Goal: Task Accomplishment & Management: Manage account settings

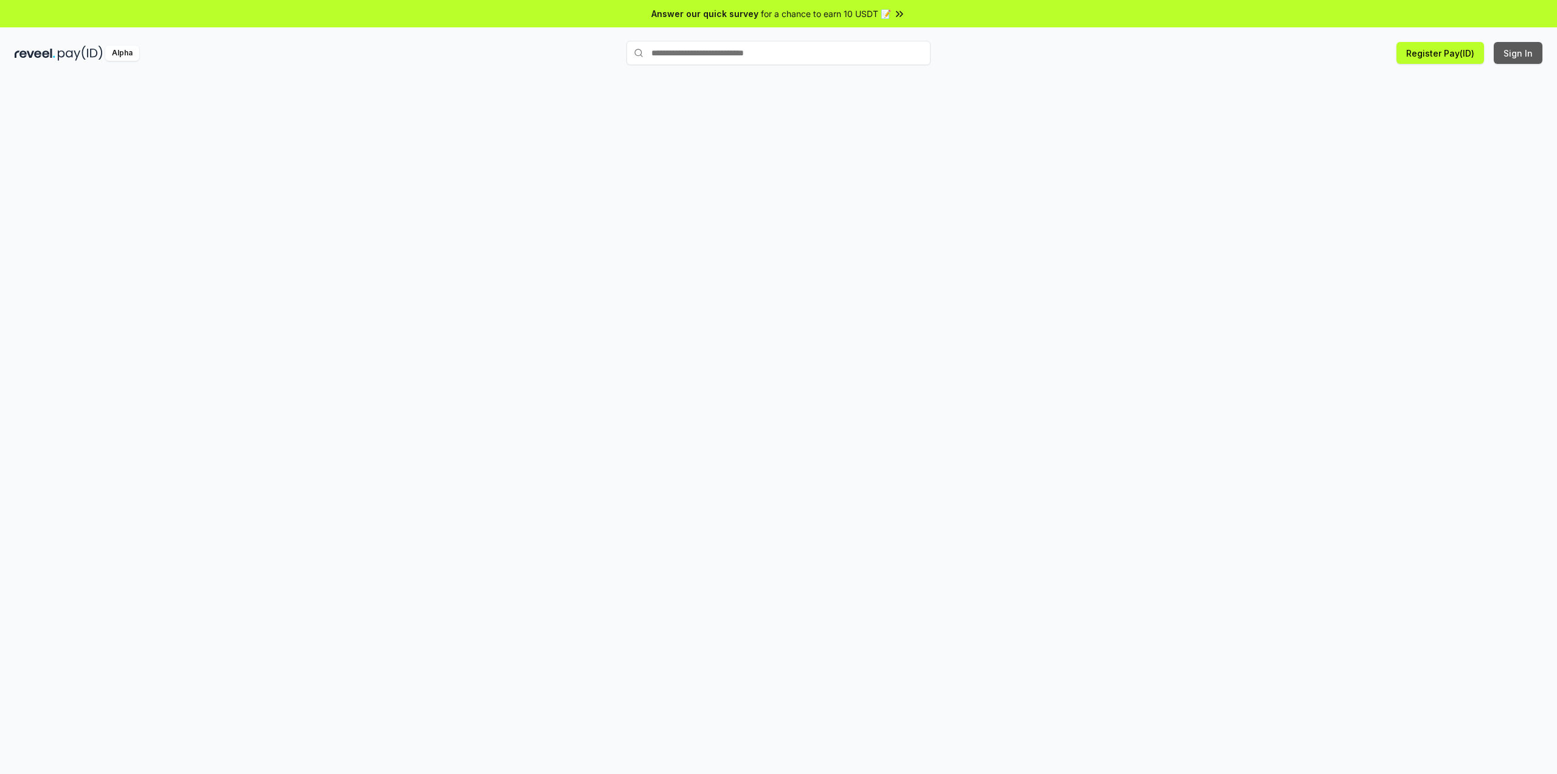
click at [1525, 54] on button "Sign In" at bounding box center [1518, 53] width 49 height 22
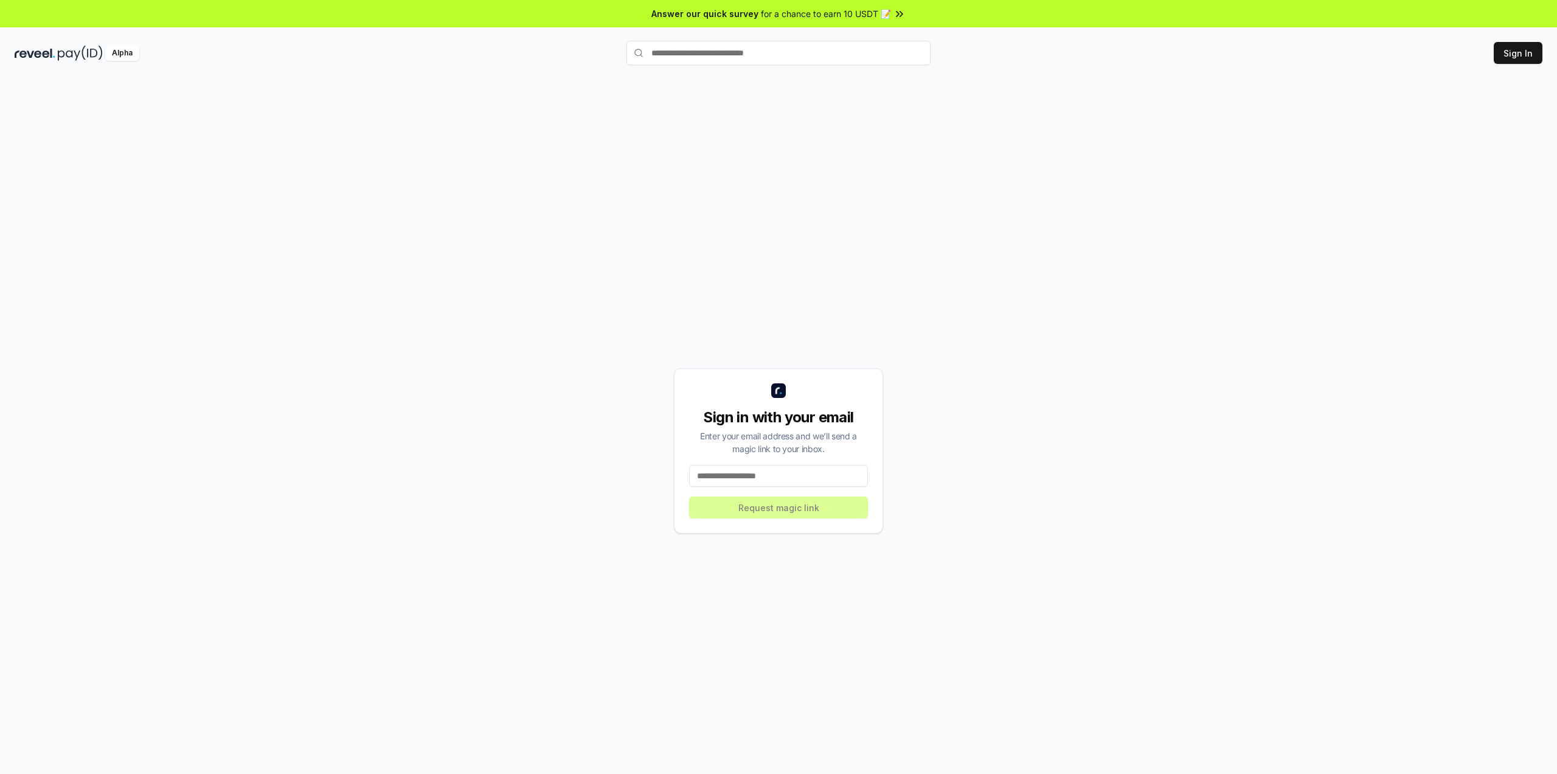
click at [763, 476] on input at bounding box center [778, 476] width 179 height 22
paste input "**********"
type input "**********"
click at [767, 504] on button "Request magic link" at bounding box center [778, 507] width 179 height 22
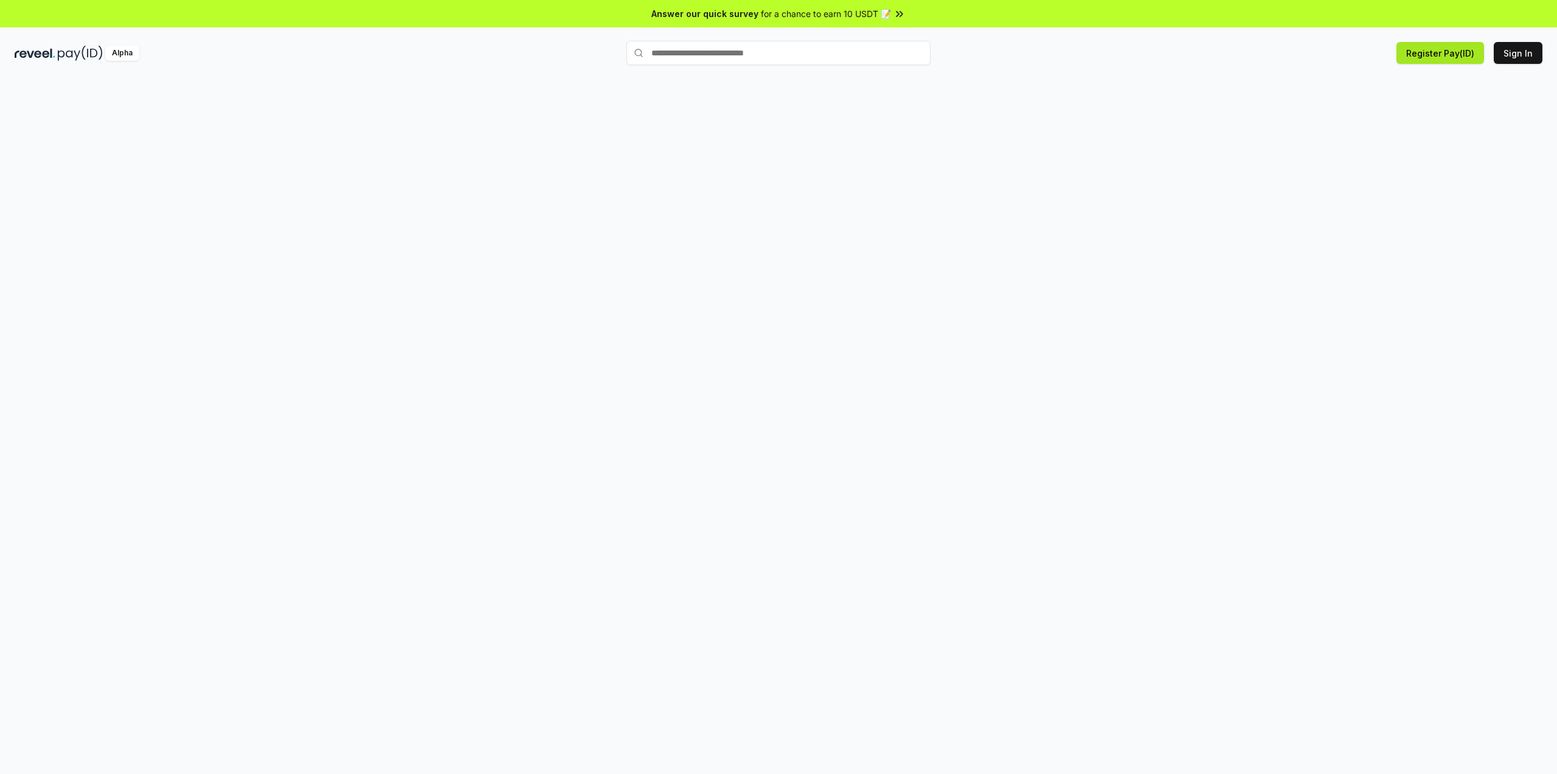
click at [1456, 46] on button "Register Pay(ID)" at bounding box center [1441, 53] width 88 height 22
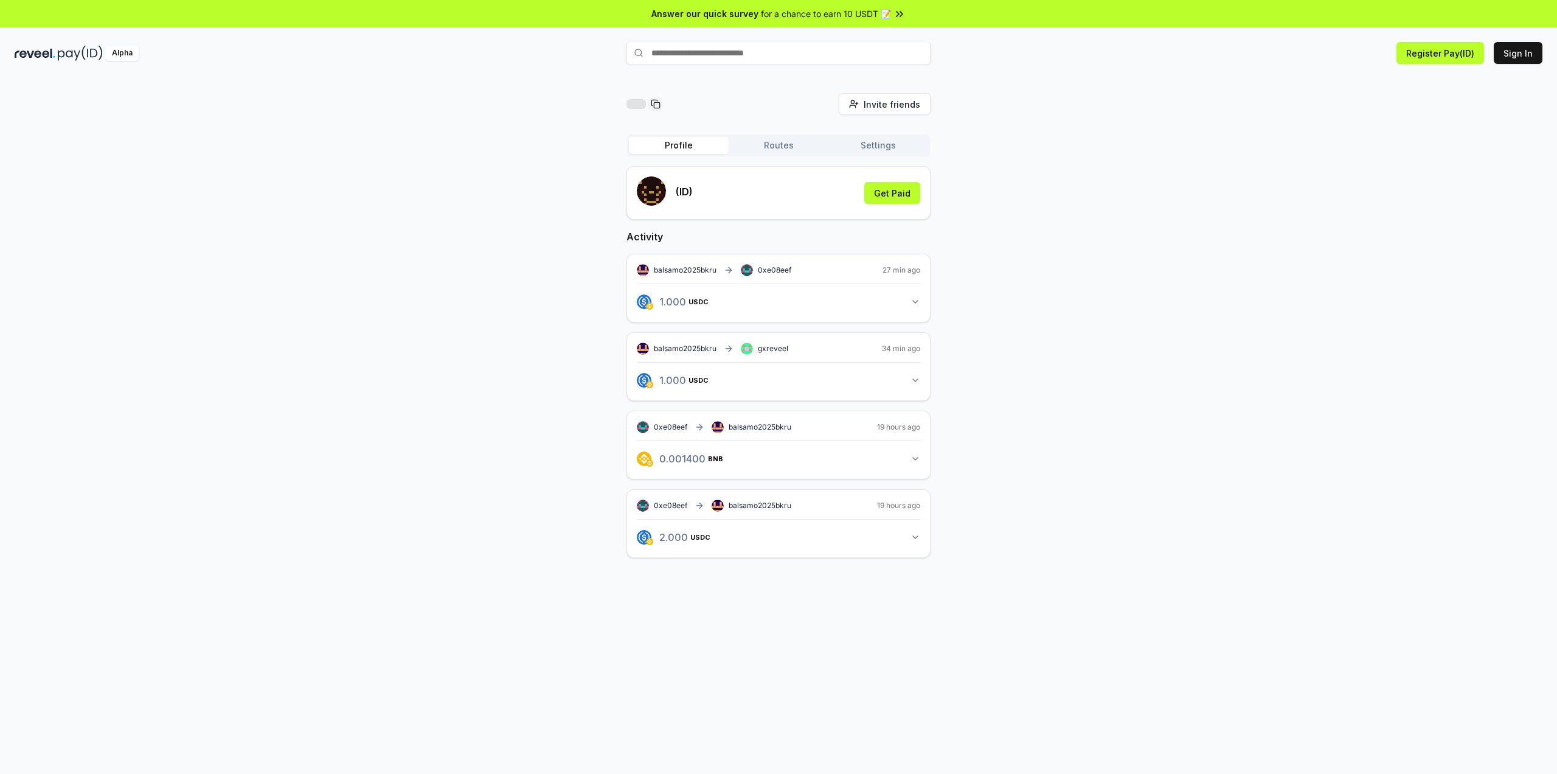
click at [1534, 52] on button "Sign In" at bounding box center [1518, 53] width 49 height 22
click at [1532, 55] on html "Answer our quick survey for a chance to earn 10 USDT 📝 Alpha 0 Points balsamo20…" at bounding box center [778, 387] width 1557 height 774
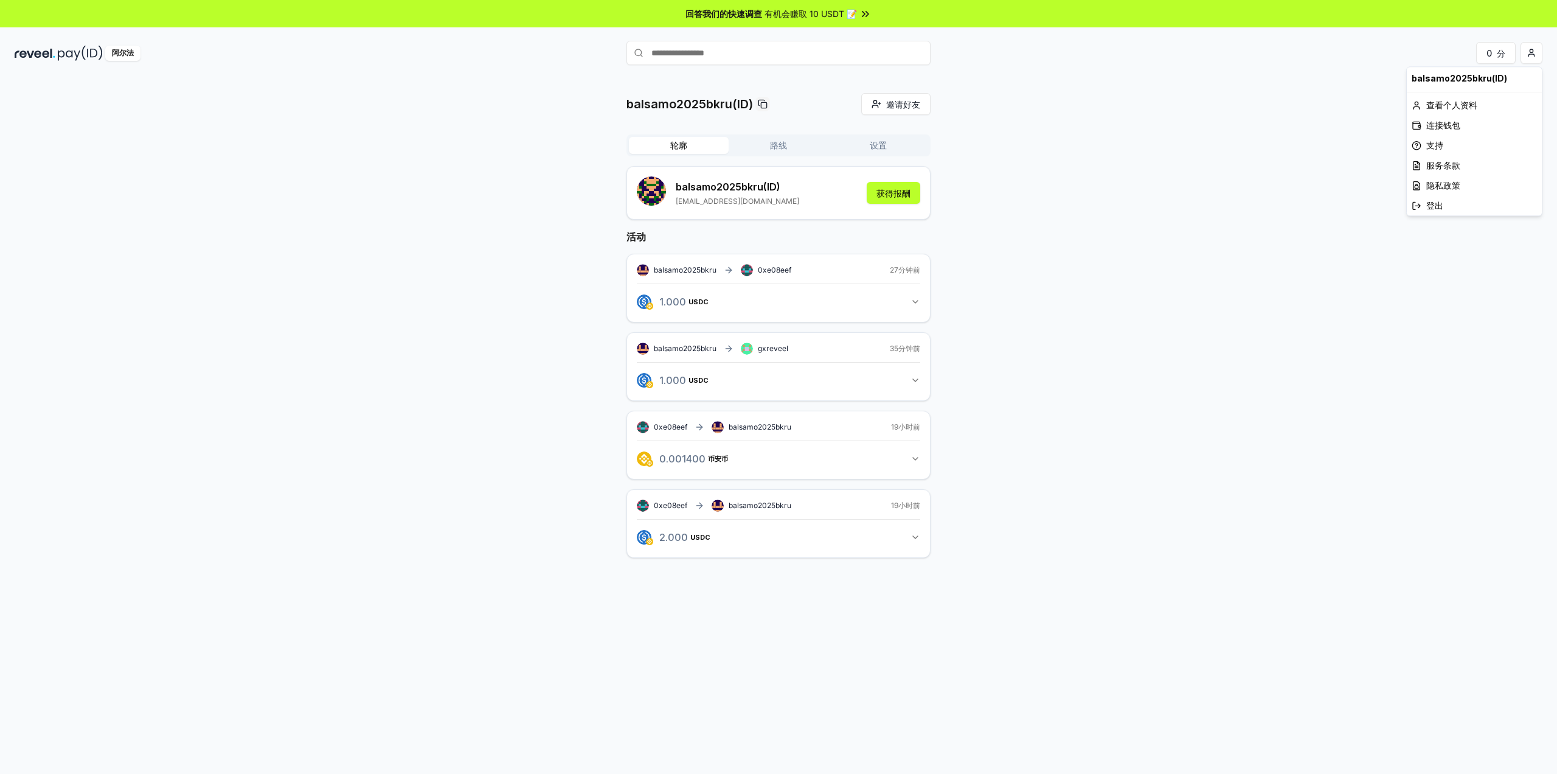
click at [1196, 353] on html "回答我们的快速调查 有机会赚取 10 USDT 📝 阿尔法 0 分 balsamo2025bkru(ID) 邀请好友 邀请 轮廓 路线 设置 balsamo2…" at bounding box center [778, 387] width 1557 height 774
click at [914, 377] on icon "button" at bounding box center [916, 380] width 10 height 10
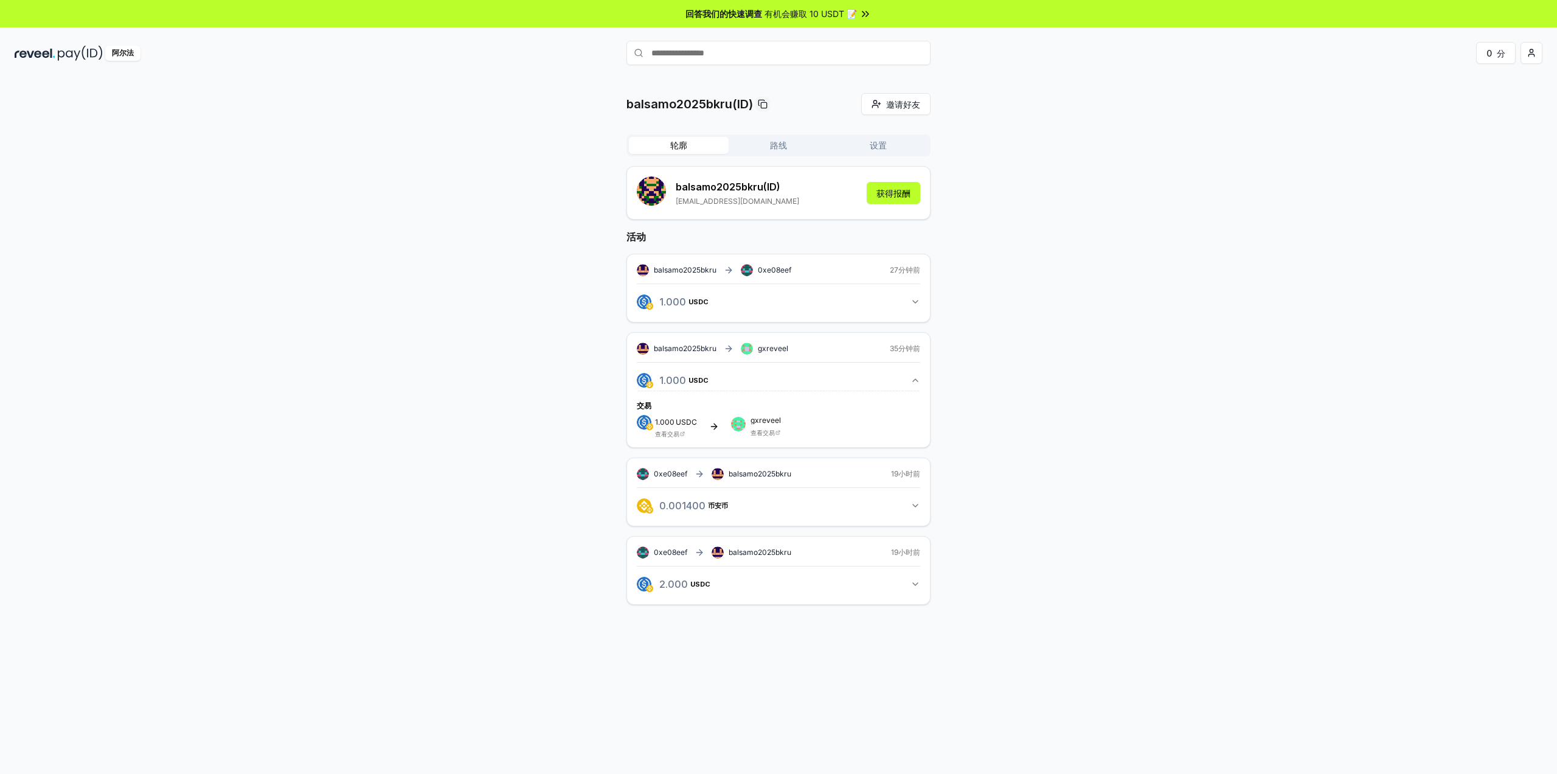
click at [914, 378] on icon "button" at bounding box center [916, 380] width 10 height 10
click at [914, 375] on icon "button" at bounding box center [916, 380] width 10 height 10
click at [914, 377] on icon "button" at bounding box center [916, 380] width 10 height 10
click at [911, 346] on font "35分钟前" at bounding box center [905, 348] width 30 height 9
click at [913, 380] on icon "button" at bounding box center [916, 380] width 10 height 10
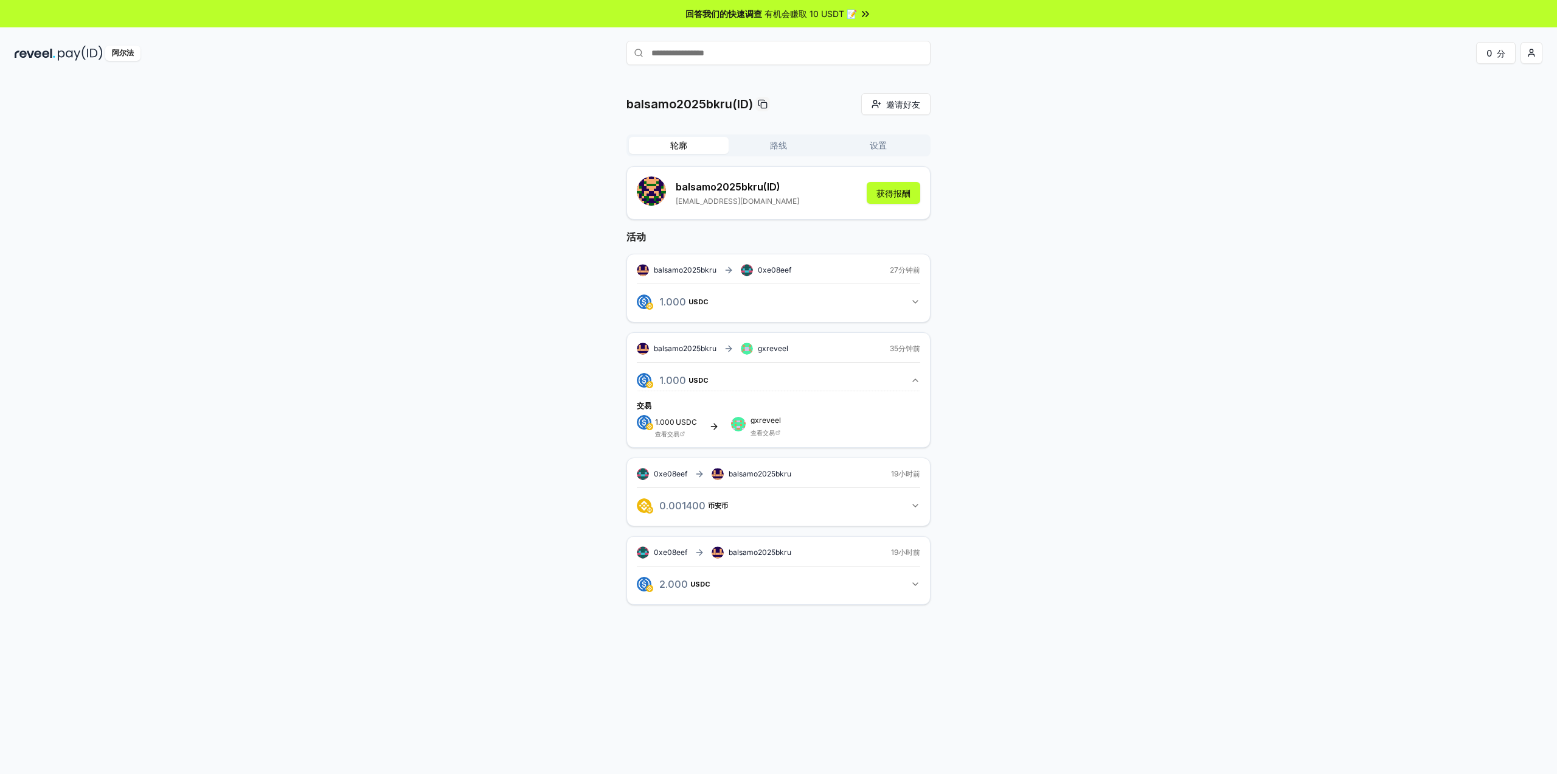
click at [913, 377] on icon "button" at bounding box center [916, 380] width 10 height 10
click at [1014, 270] on div "balsamo2025bkru(ID) 邀请好友 邀请 轮廓 路线 设置 balsamo2025bkru (ID) balsamo2025@bk.ru 获得报…" at bounding box center [779, 335] width 1528 height 484
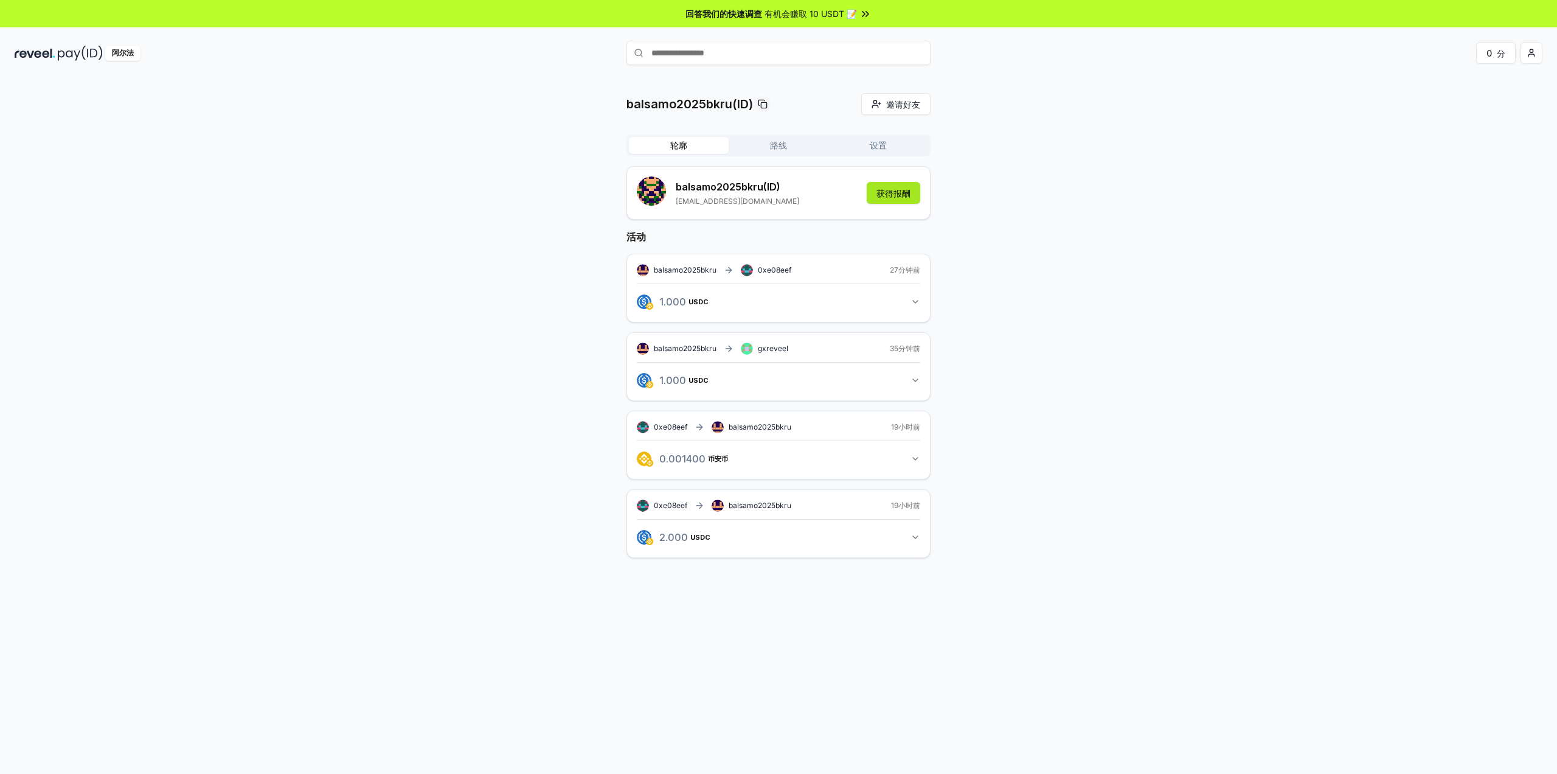
click at [894, 192] on font "获得报酬" at bounding box center [894, 193] width 34 height 10
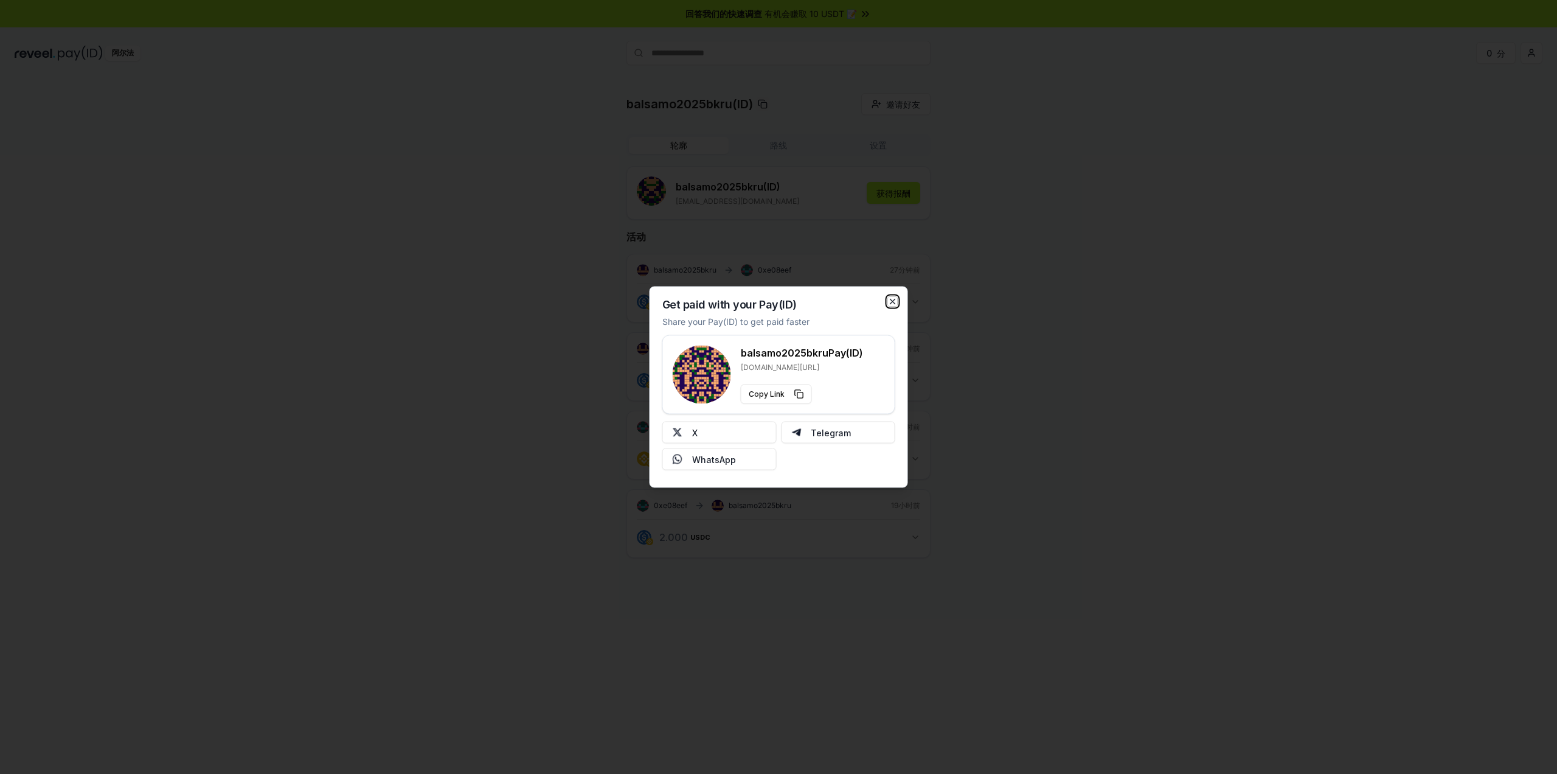
click at [893, 302] on icon "button" at bounding box center [893, 302] width 10 height 10
